Goal: Information Seeking & Learning: Understand process/instructions

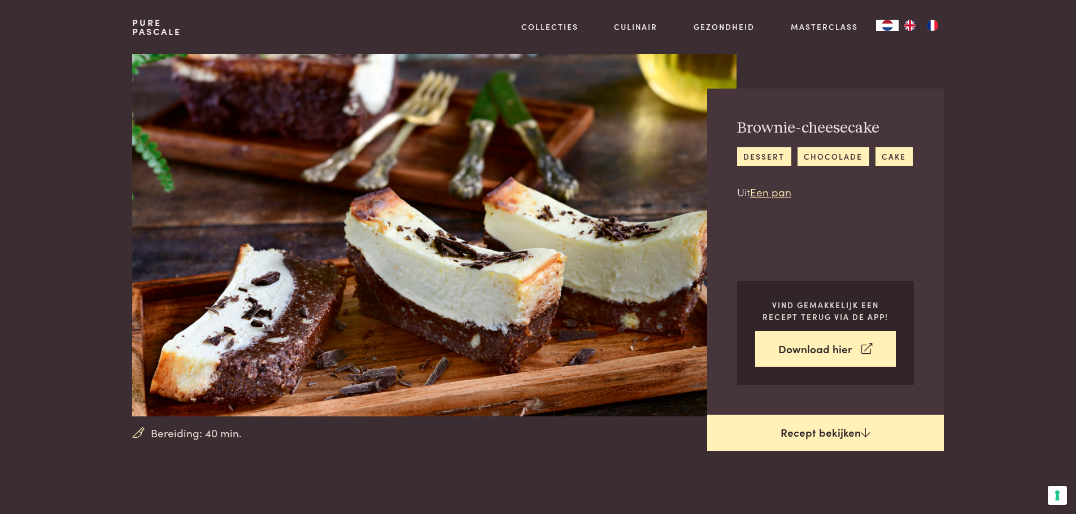
drag, startPoint x: 834, startPoint y: 430, endPoint x: 702, endPoint y: 404, distance: 134.7
click at [834, 429] on link "Recept bekijken" at bounding box center [825, 433] width 237 height 36
drag, startPoint x: 796, startPoint y: 427, endPoint x: 649, endPoint y: 428, distance: 147.4
click at [796, 428] on link "Recept bekijken" at bounding box center [825, 433] width 237 height 36
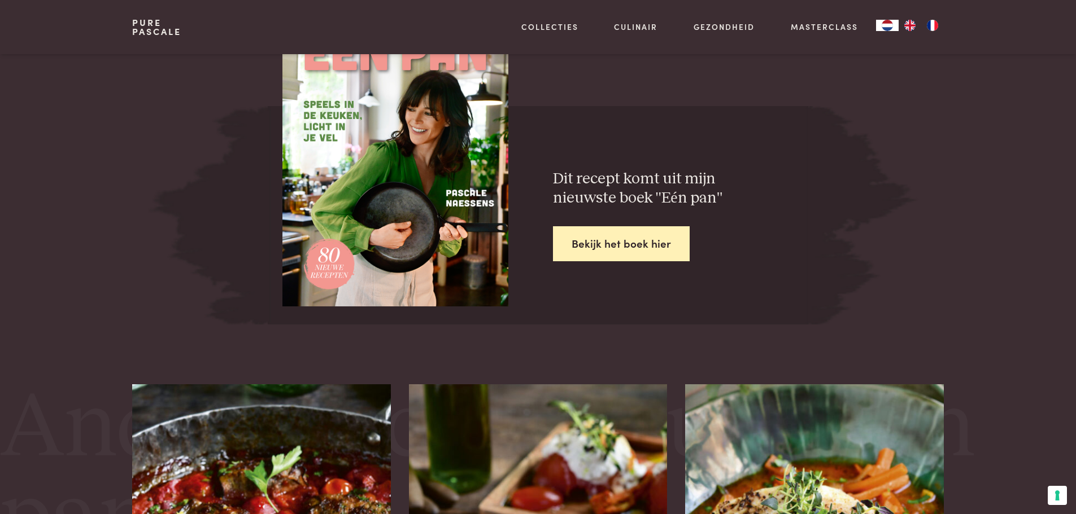
scroll to position [1866, 0]
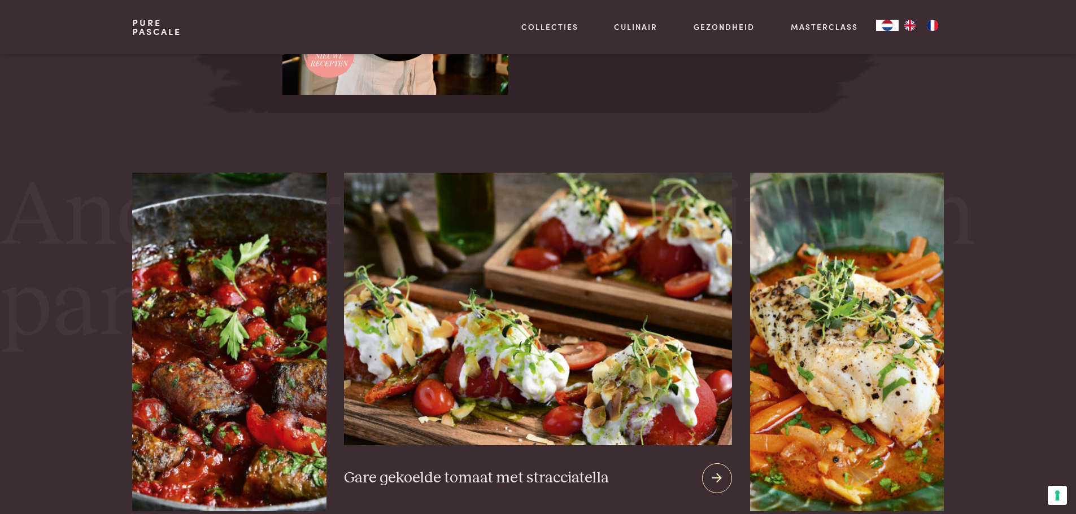
click at [507, 385] on img at bounding box center [537, 309] width 387 height 273
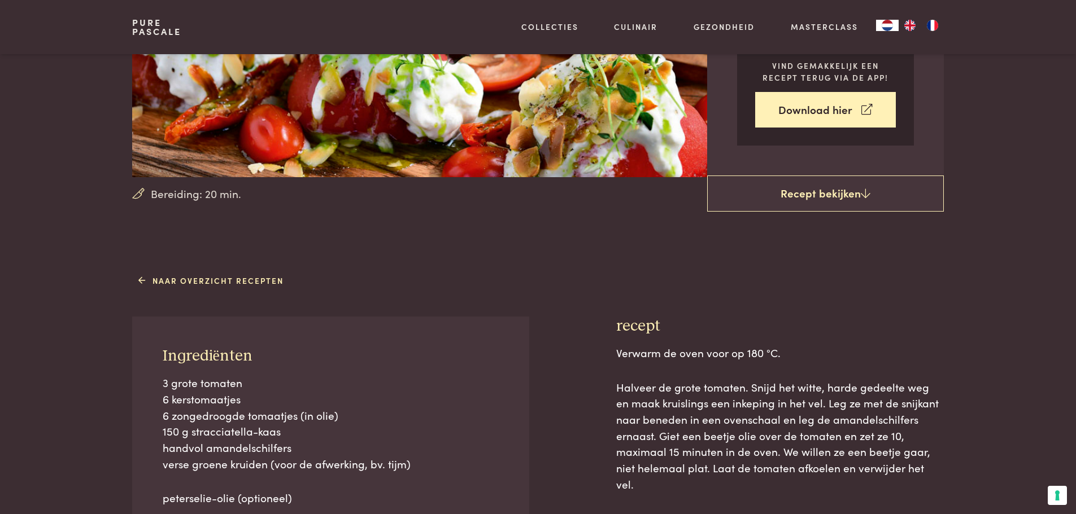
scroll to position [395, 0]
